Goal: Information Seeking & Learning: Learn about a topic

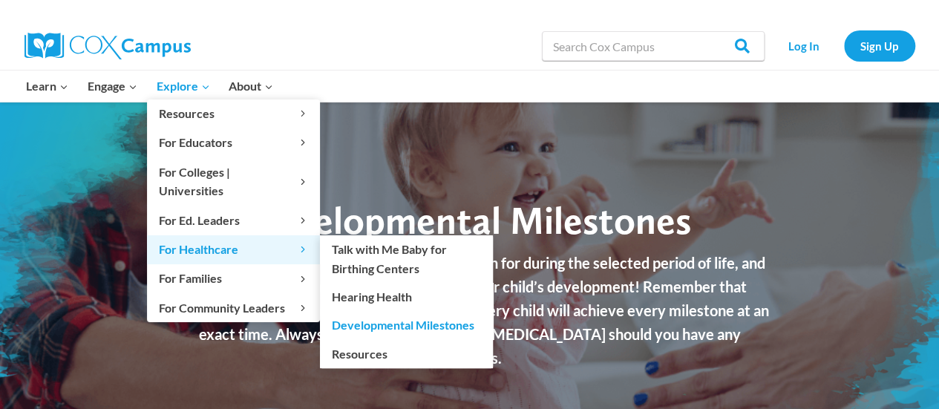
click at [174, 240] on span "For Healthcare Expand" at bounding box center [233, 249] width 149 height 19
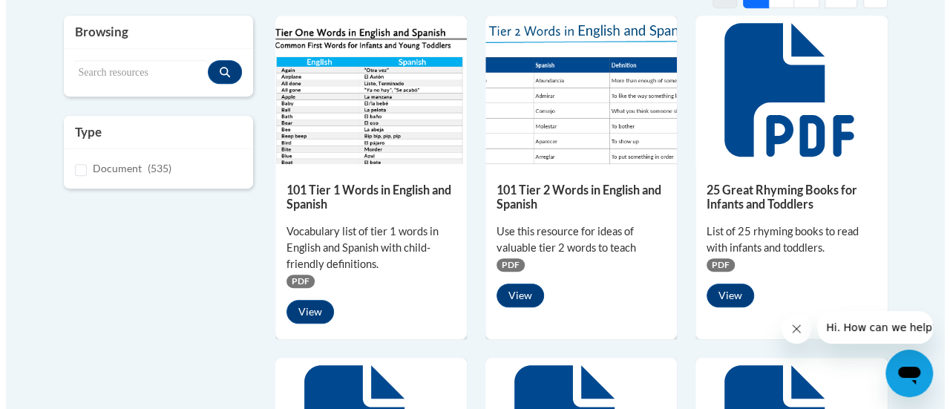
scroll to position [371, 0]
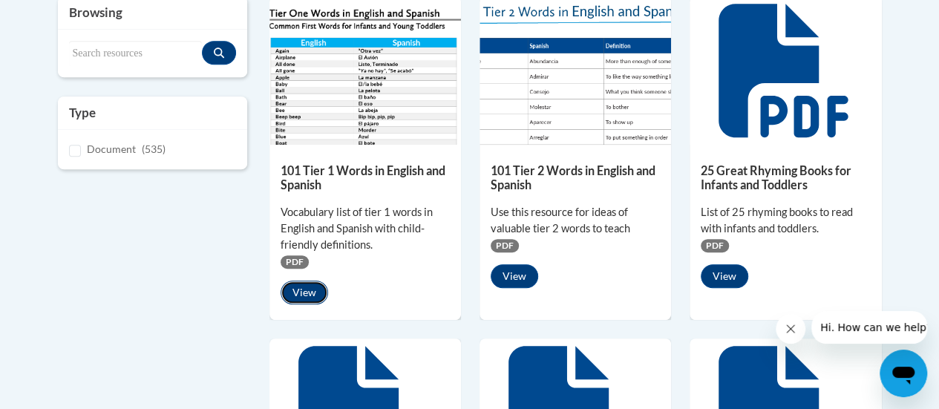
click at [293, 295] on button "View" at bounding box center [304, 293] width 47 height 24
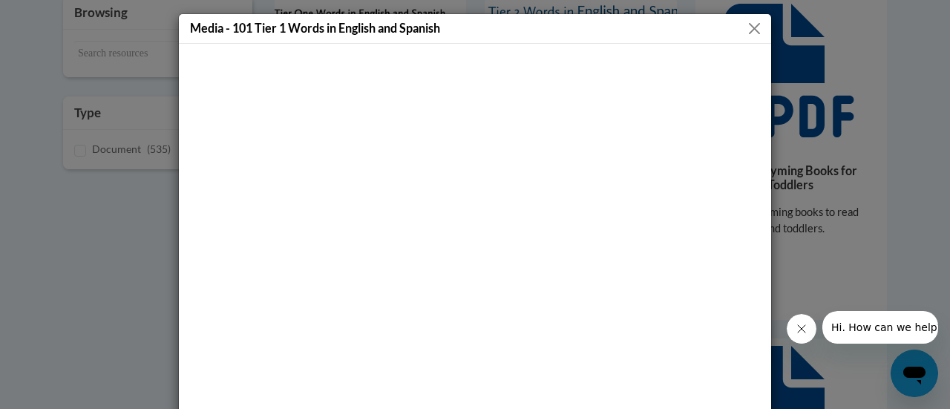
click at [752, 28] on button "Close" at bounding box center [754, 28] width 19 height 19
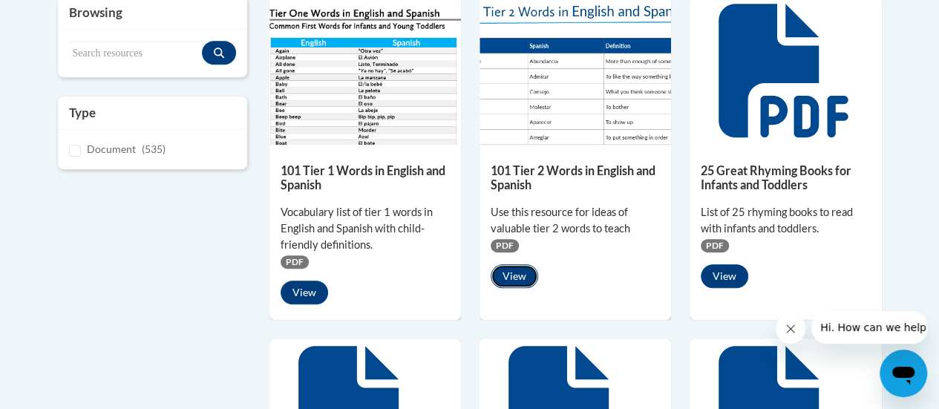
click at [506, 278] on button "View" at bounding box center [514, 276] width 47 height 24
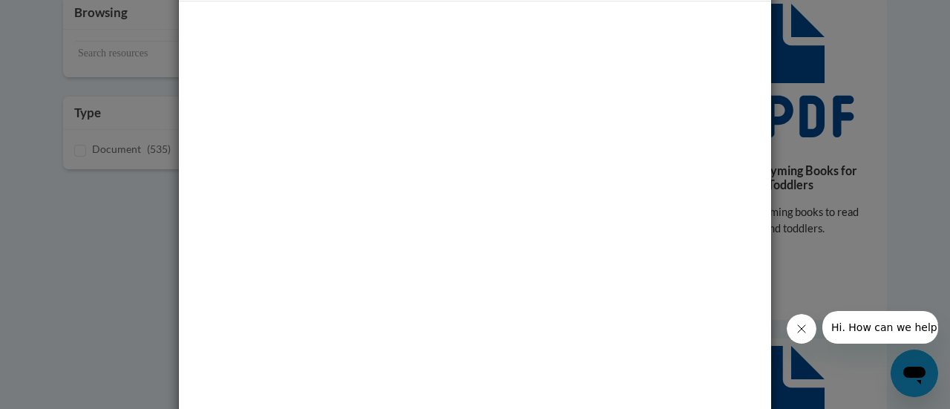
scroll to position [0, 0]
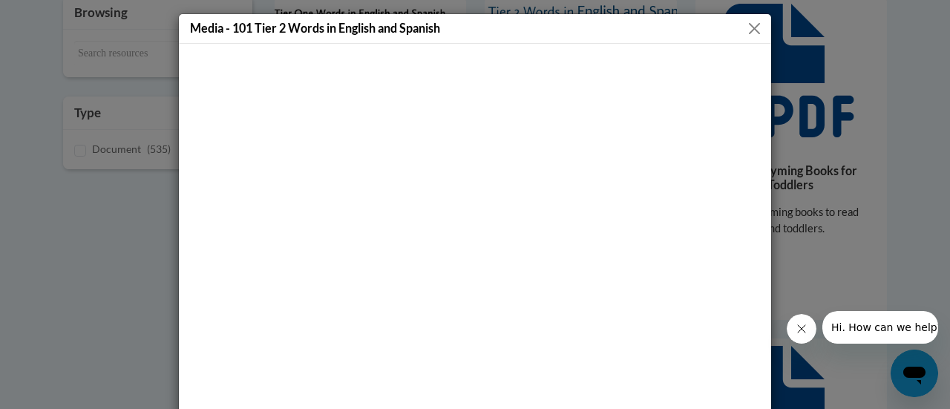
click at [751, 30] on button "Close" at bounding box center [754, 28] width 19 height 19
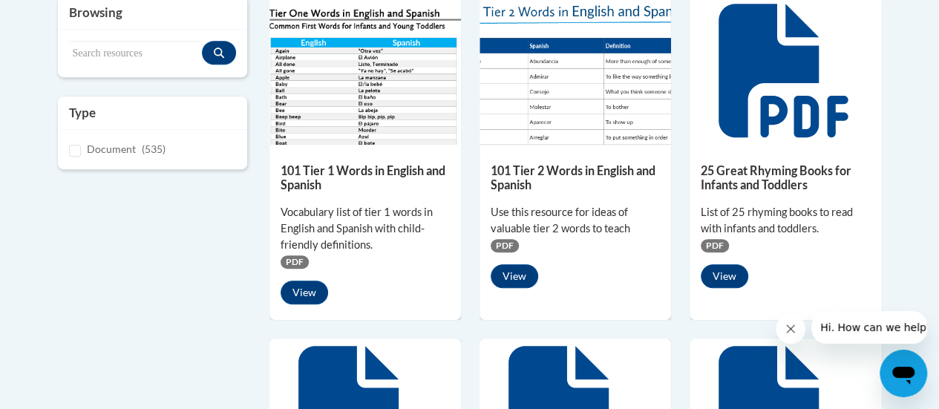
click at [566, 100] on img at bounding box center [574, 70] width 191 height 148
click at [727, 276] on button "View" at bounding box center [724, 276] width 47 height 24
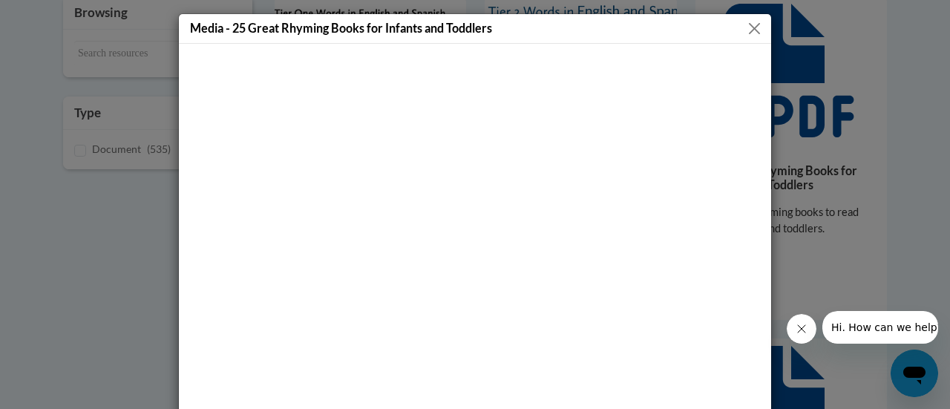
click at [750, 25] on button "Close" at bounding box center [754, 28] width 19 height 19
